Goal: Find specific page/section: Find specific page/section

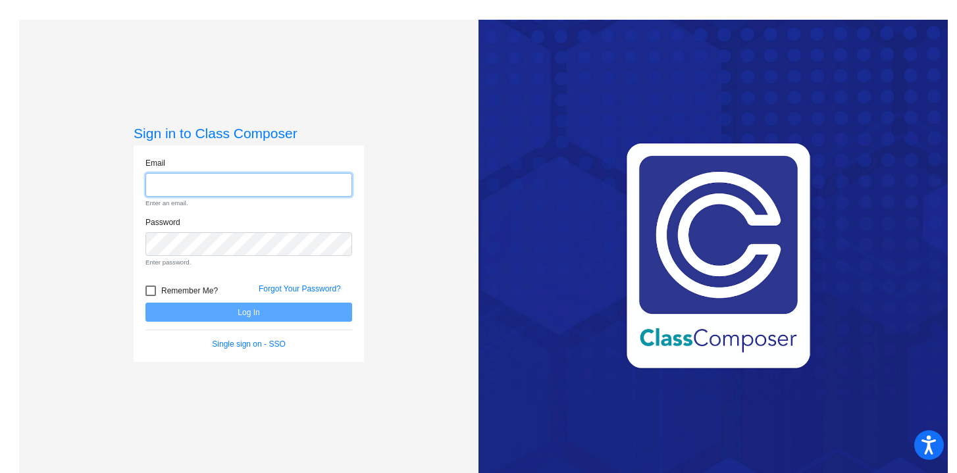
type input "[EMAIL_ADDRESS][DOMAIN_NAME]"
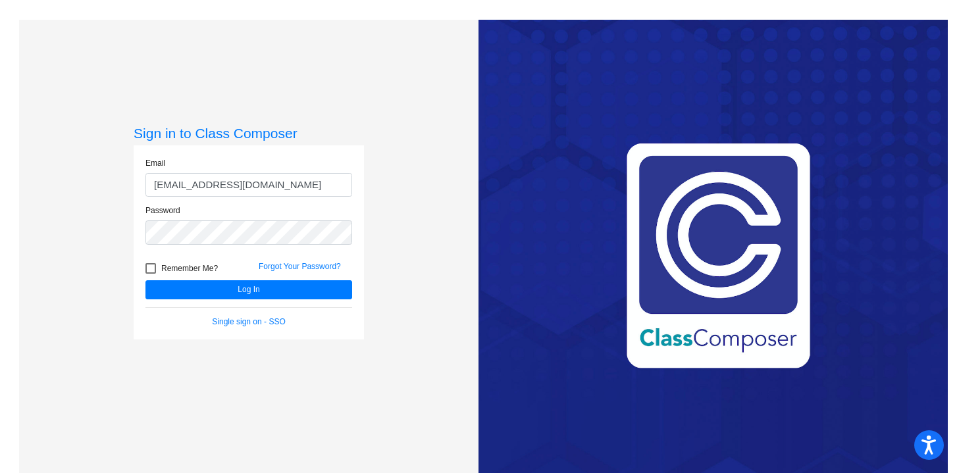
click at [147, 267] on div at bounding box center [151, 268] width 11 height 11
click at [150, 274] on input "Remember Me?" at bounding box center [150, 274] width 1 height 1
checkbox input "true"
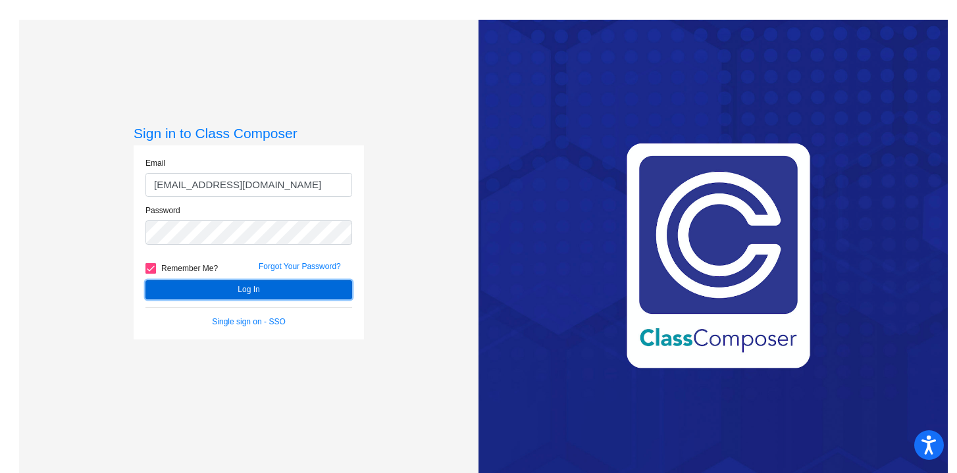
click at [196, 284] on button "Log In" at bounding box center [249, 289] width 207 height 19
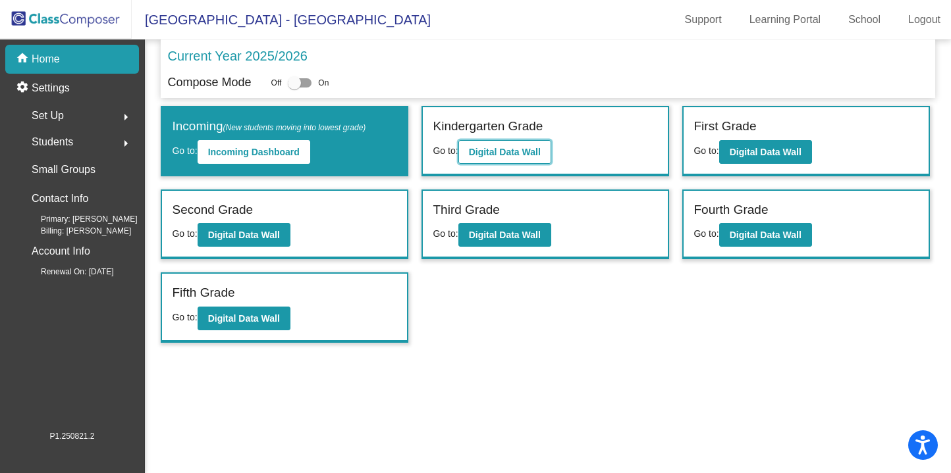
click at [510, 147] on b "Digital Data Wall" at bounding box center [505, 152] width 72 height 11
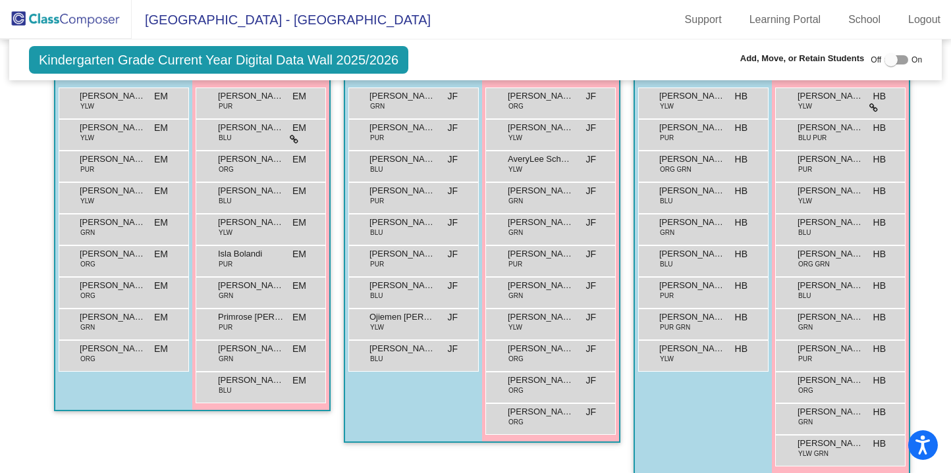
scroll to position [304, 0]
